Goal: Task Accomplishment & Management: Manage account settings

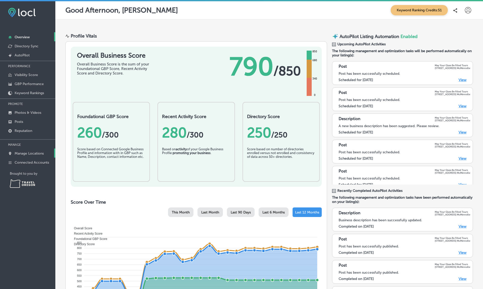
click at [27, 154] on p "Manage Locations" at bounding box center [29, 153] width 29 height 4
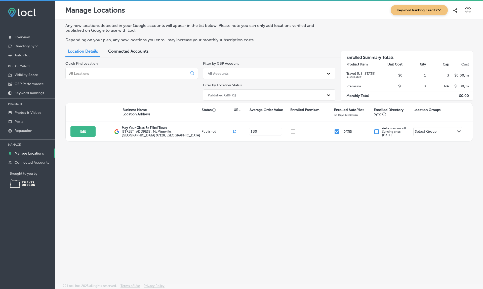
click at [464, 8] on div at bounding box center [468, 10] width 10 height 10
click at [462, 21] on div "My Account My Teams Log Out" at bounding box center [459, 41] width 41 height 43
click at [460, 26] on p "My Account" at bounding box center [461, 28] width 23 height 6
select select "US"
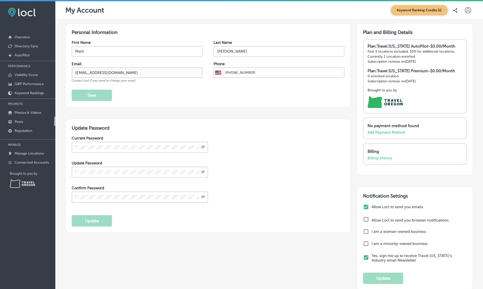
click at [25, 121] on link "Posts" at bounding box center [27, 121] width 55 height 9
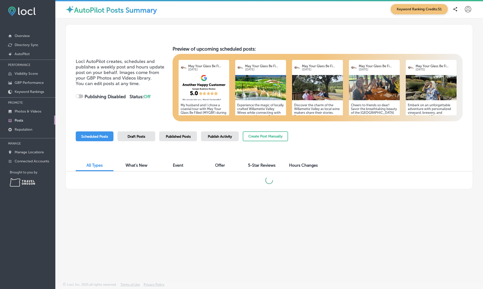
scroll to position [1, 0]
checkbox input "true"
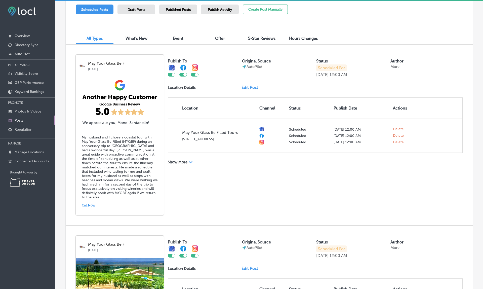
scroll to position [131, 0]
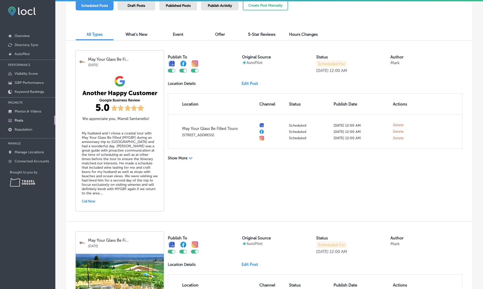
click at [248, 83] on link "Edit Post" at bounding box center [251, 83] width 21 height 5
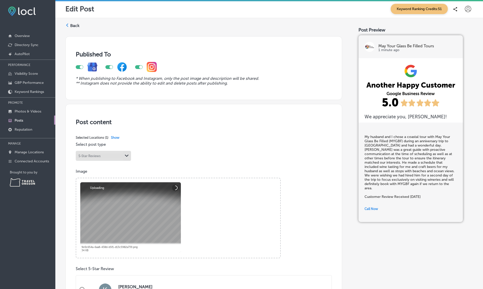
click at [75, 25] on label "Back" at bounding box center [74, 26] width 9 height 6
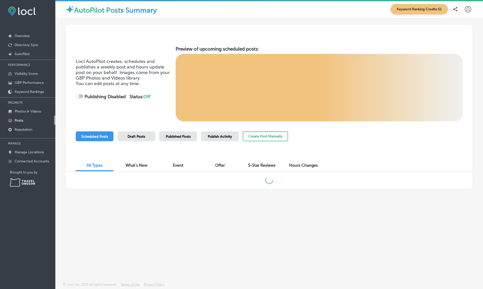
checkbox input "true"
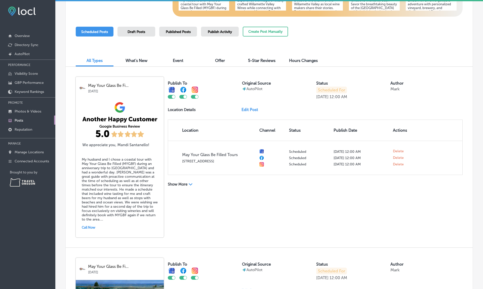
scroll to position [117, 0]
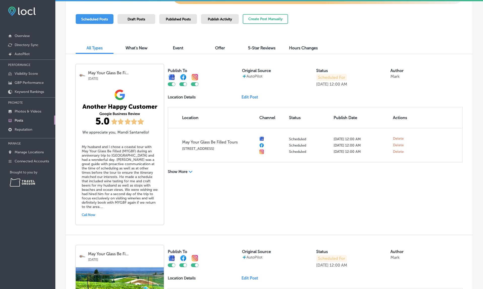
click at [249, 96] on link "Edit Post" at bounding box center [251, 97] width 21 height 5
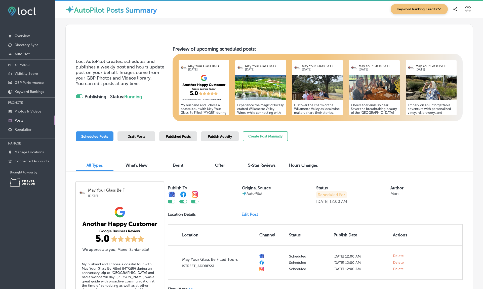
scroll to position [0, 0]
click at [186, 136] on span "Published Posts" at bounding box center [178, 136] width 25 height 4
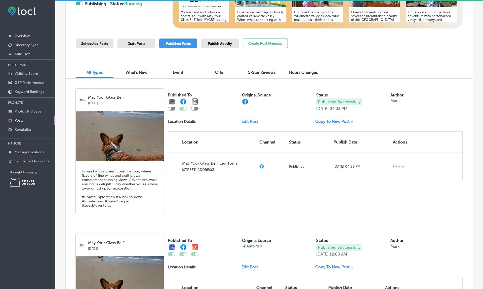
scroll to position [93, 0]
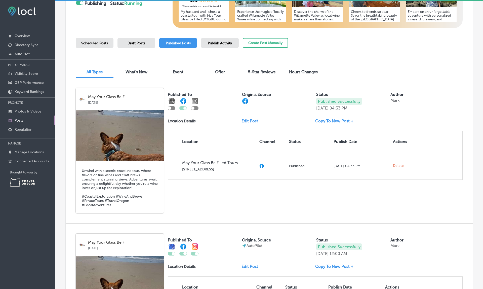
click at [247, 118] on link "Edit Post" at bounding box center [251, 120] width 21 height 5
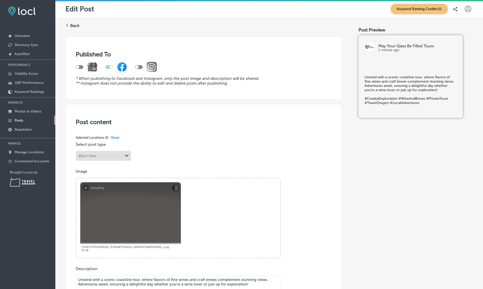
click at [74, 23] on div "Back" at bounding box center [72, 27] width 14 height 10
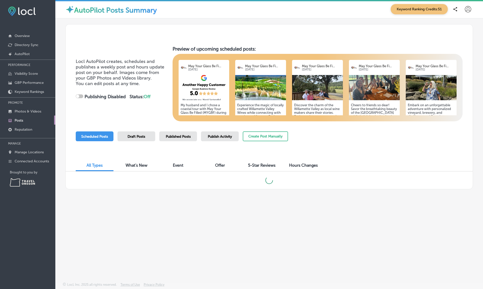
checkbox input "true"
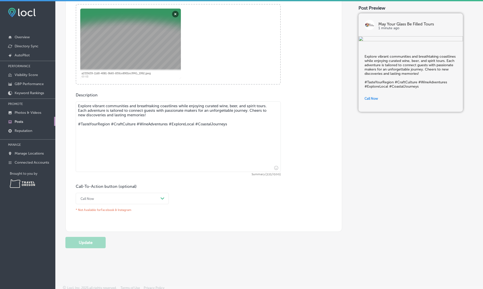
scroll to position [174, 0]
click at [159, 114] on textarea "Explore vibrant communities and breathtaking coastlines while enjoying curated …" at bounding box center [178, 137] width 205 height 70
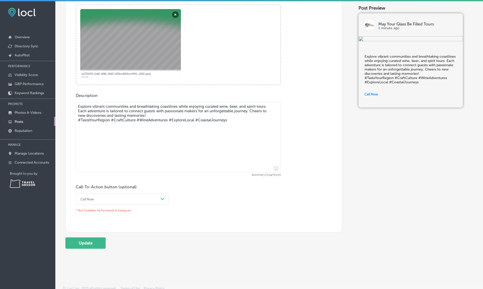
type textarea "Explore vibrant communities and breathtaking coastlines while enjoying curated …"
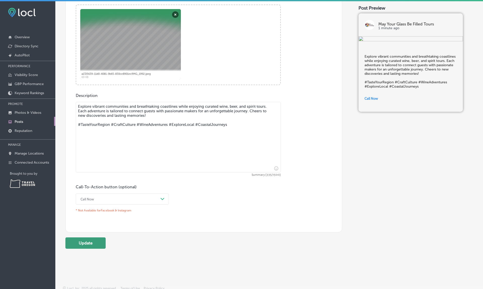
click at [91, 241] on button "Update" at bounding box center [85, 242] width 40 height 11
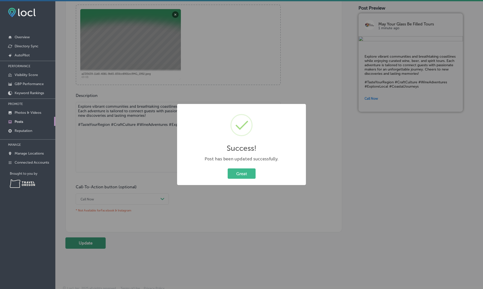
click at [241, 173] on button "Great" at bounding box center [242, 173] width 28 height 10
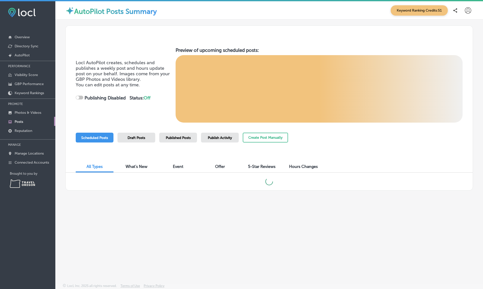
checkbox input "true"
